Goal: Information Seeking & Learning: Learn about a topic

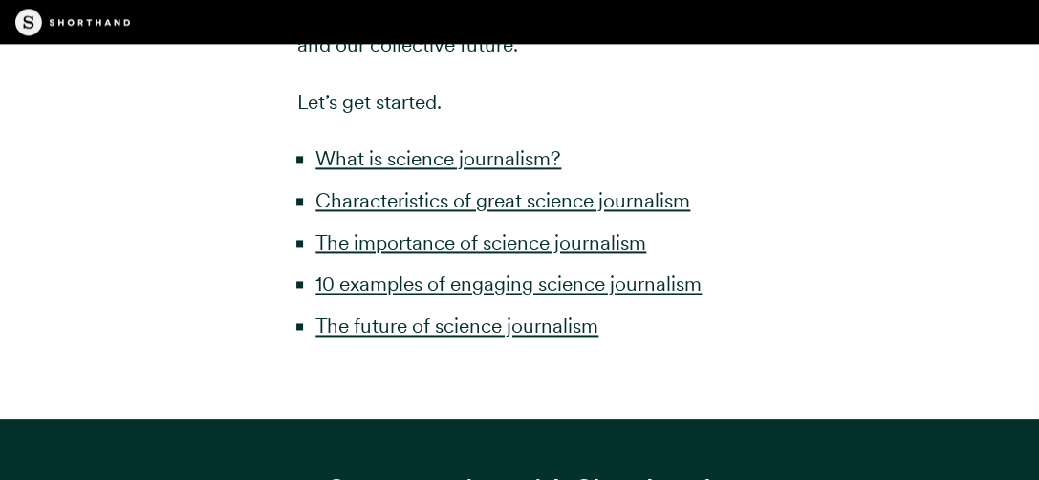
scroll to position [1089, 0]
click at [402, 170] on link "What is science journalism?" at bounding box center [439, 158] width 246 height 24
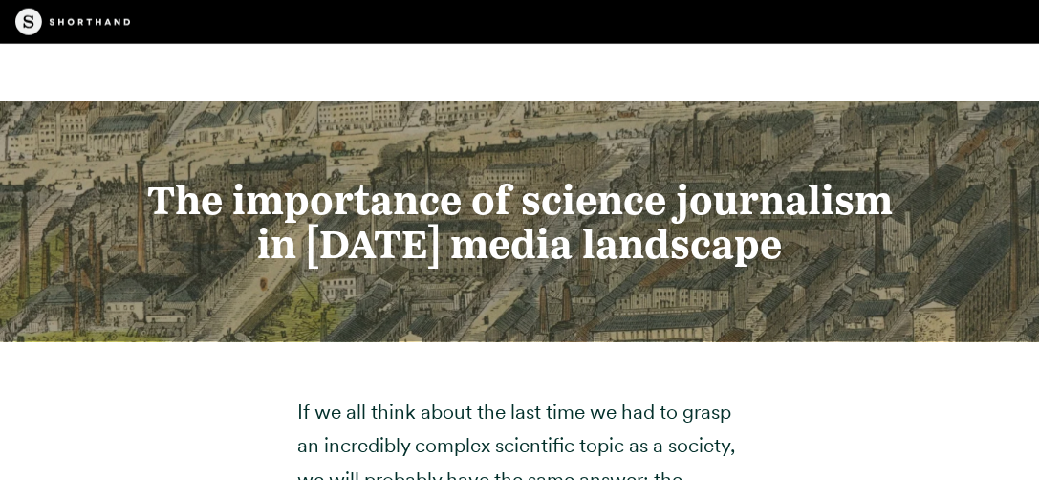
scroll to position [5090, 0]
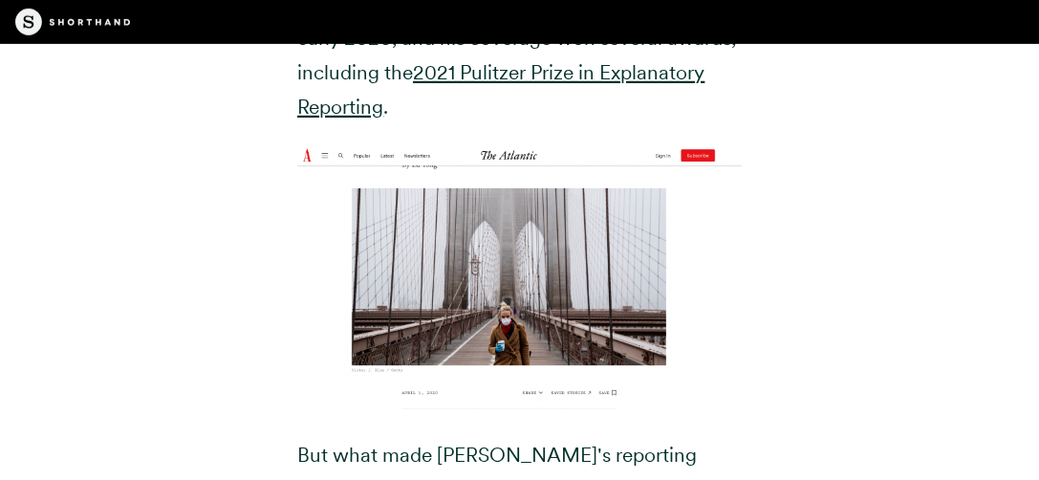
scroll to position [5758, 0]
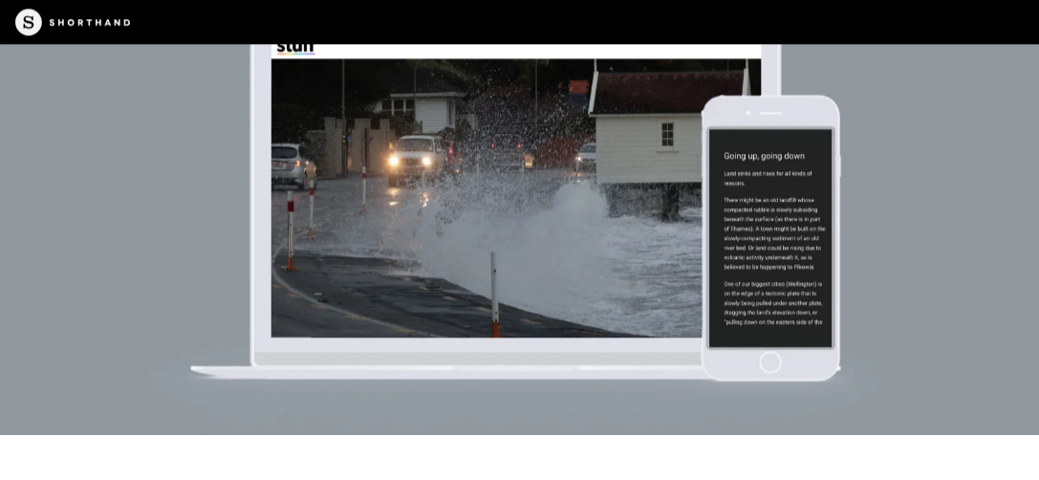
scroll to position [10221, 0]
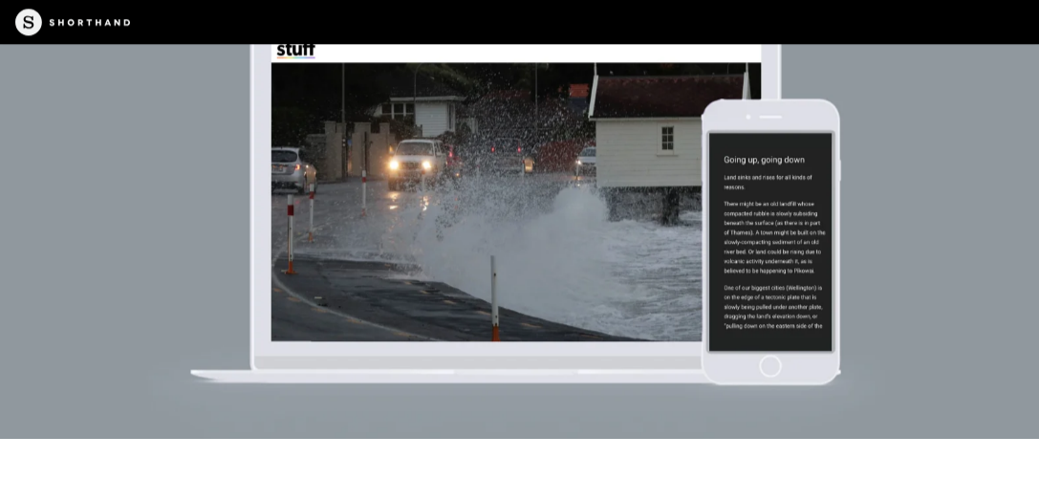
click at [530, 243] on img at bounding box center [519, 200] width 1039 height 480
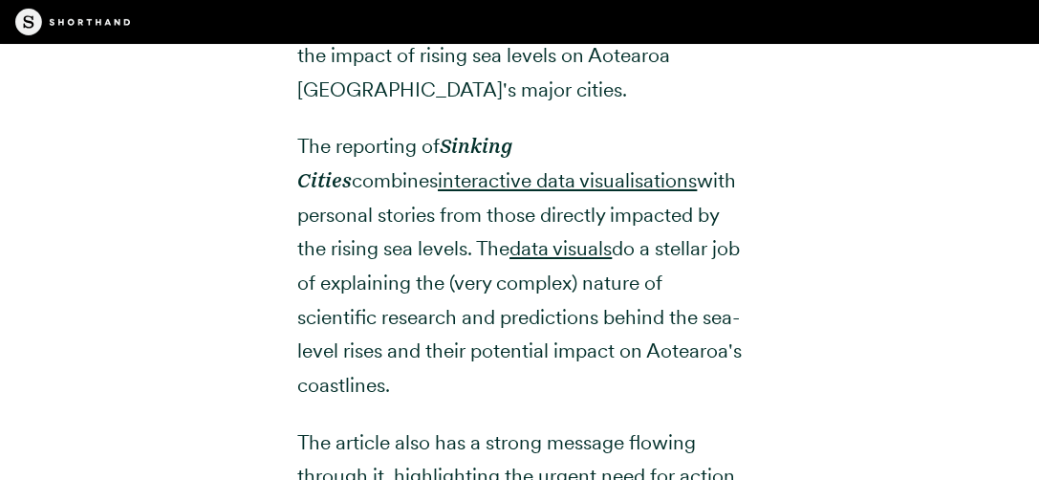
scroll to position [9039, 0]
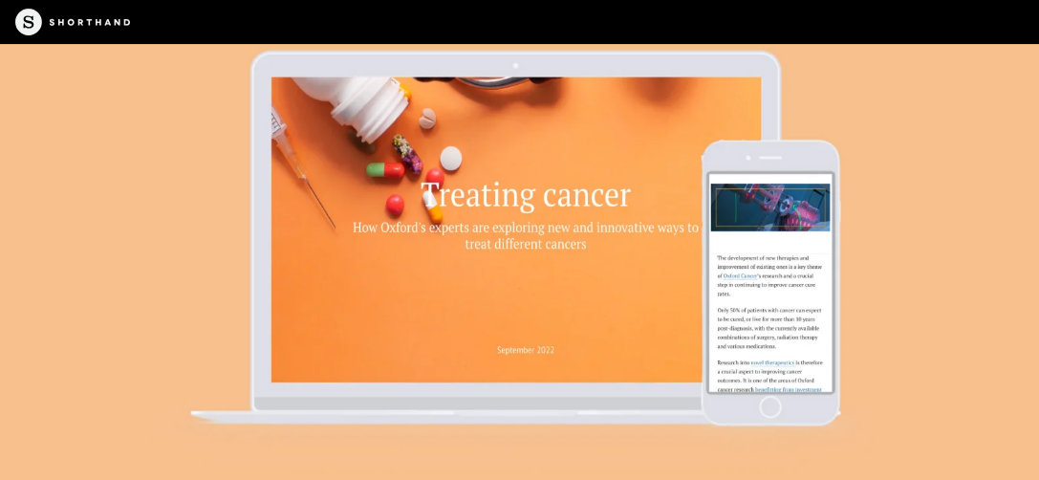
scroll to position [12810, 0]
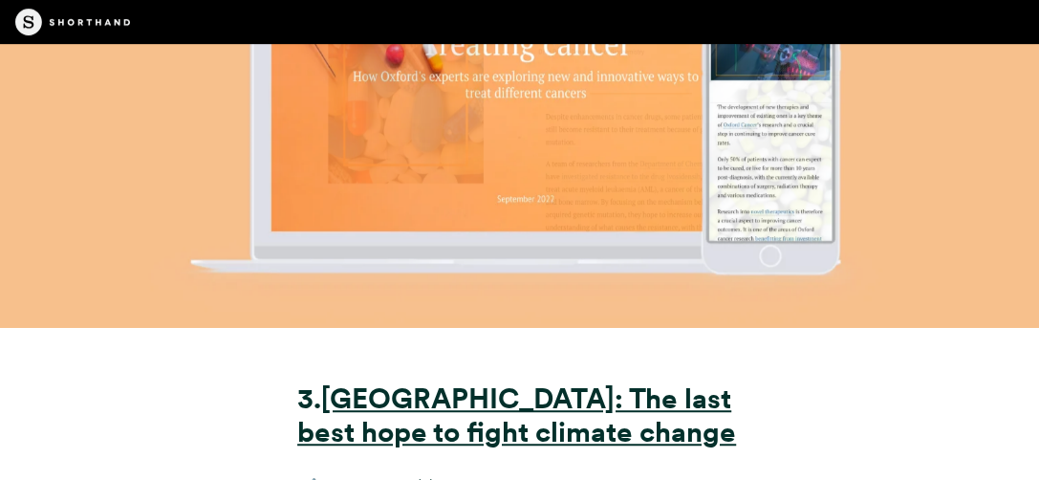
click at [732, 329] on img at bounding box center [519, 89] width 1039 height 480
click at [779, 329] on img at bounding box center [519, 89] width 1039 height 480
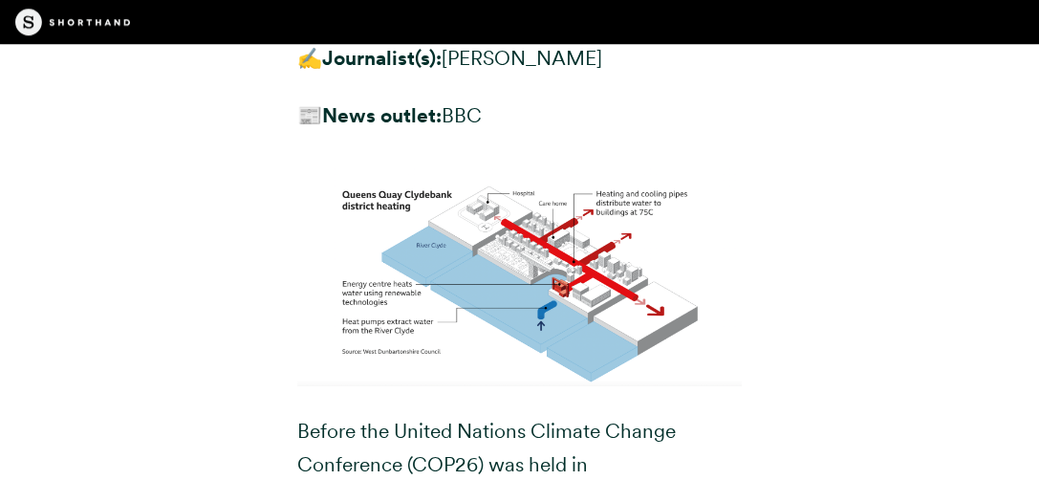
scroll to position [13228, 0]
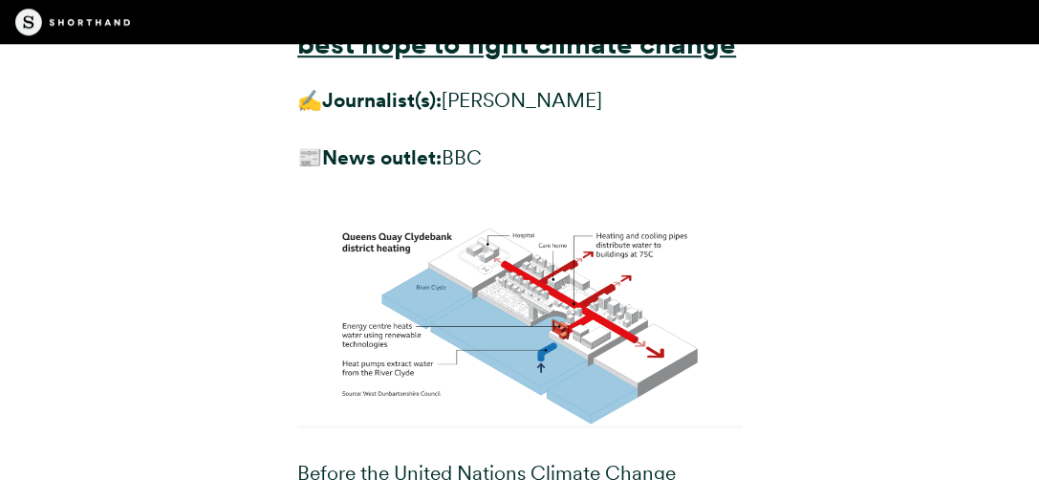
scroll to position [13173, 0]
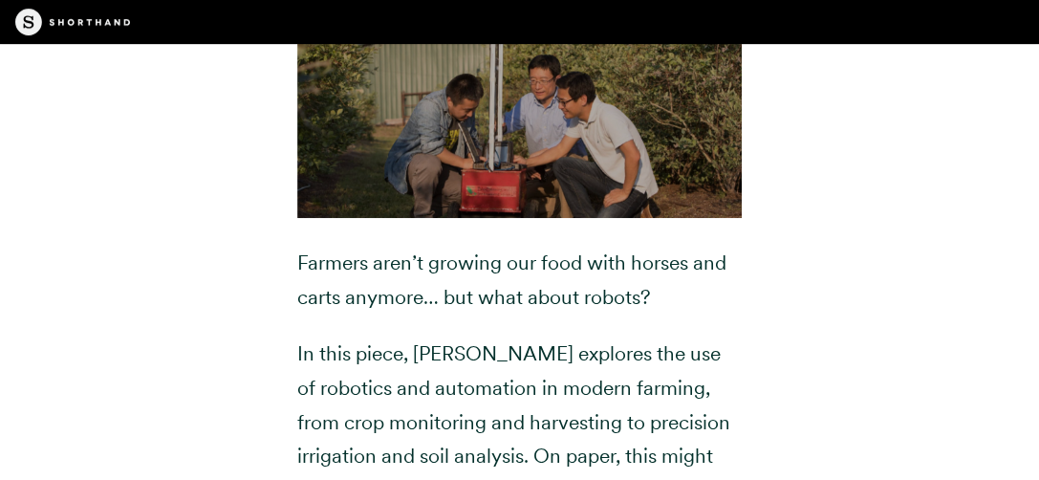
scroll to position [15894, 0]
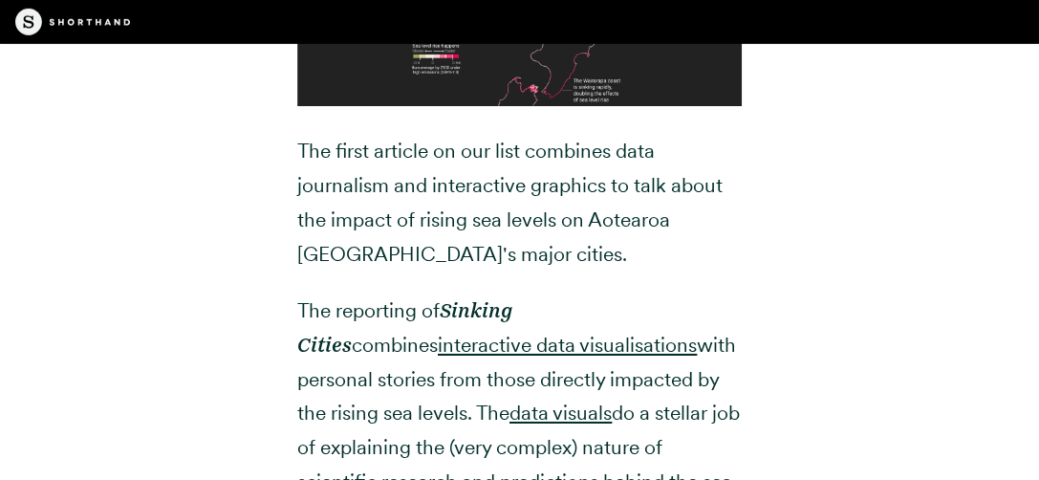
scroll to position [8773, 0]
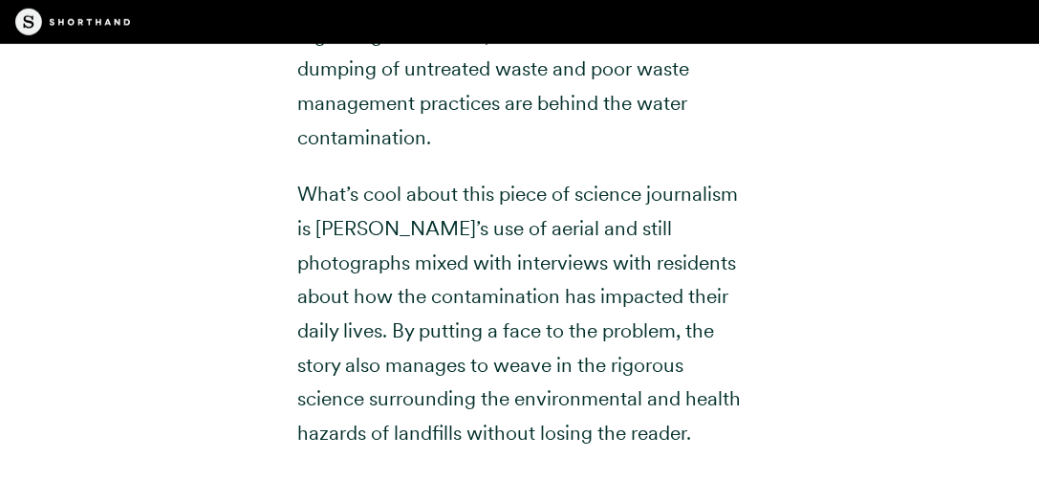
scroll to position [21116, 0]
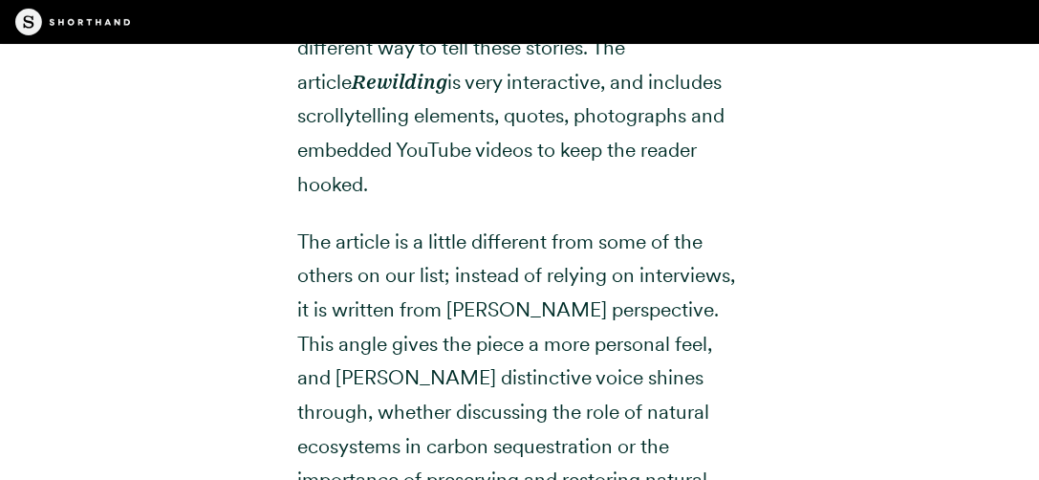
scroll to position [27732, 0]
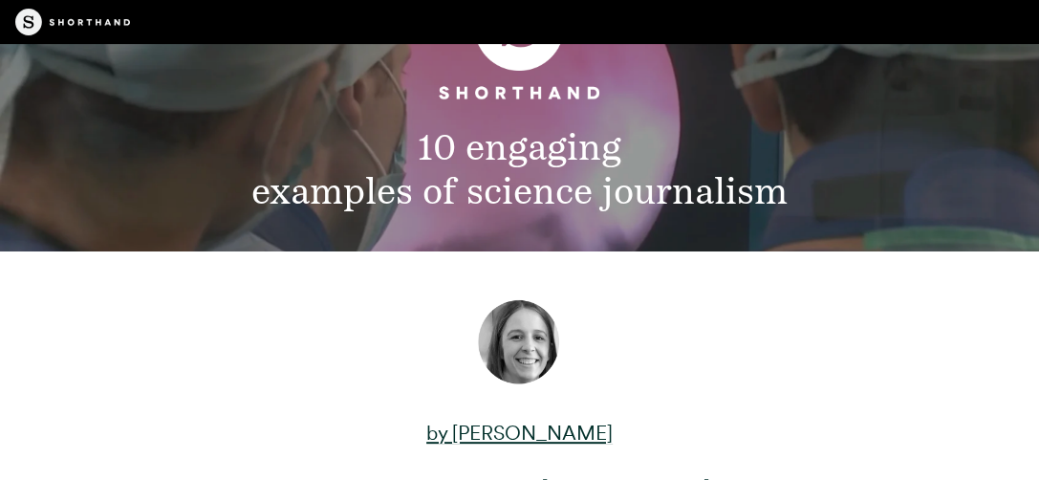
scroll to position [0, 0]
